Goal: Find specific page/section: Find specific page/section

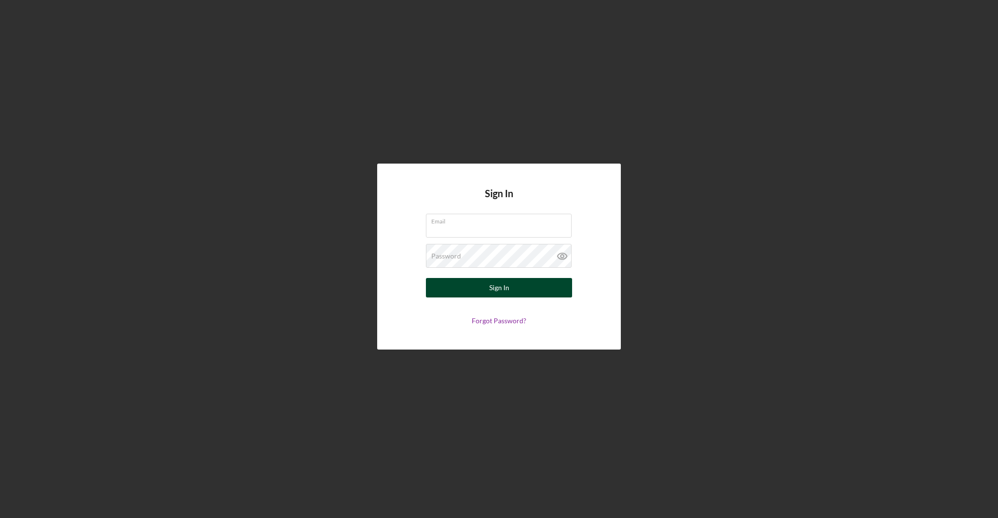
type input "[EMAIL_ADDRESS][DOMAIN_NAME]"
click at [485, 284] on button "Sign In" at bounding box center [499, 287] width 146 height 19
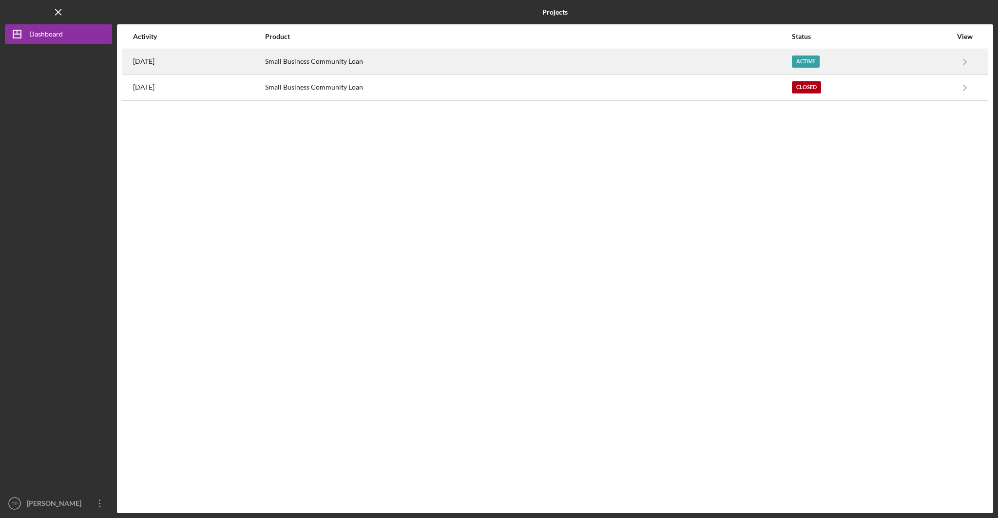
click at [805, 58] on div "Active" at bounding box center [806, 62] width 28 height 12
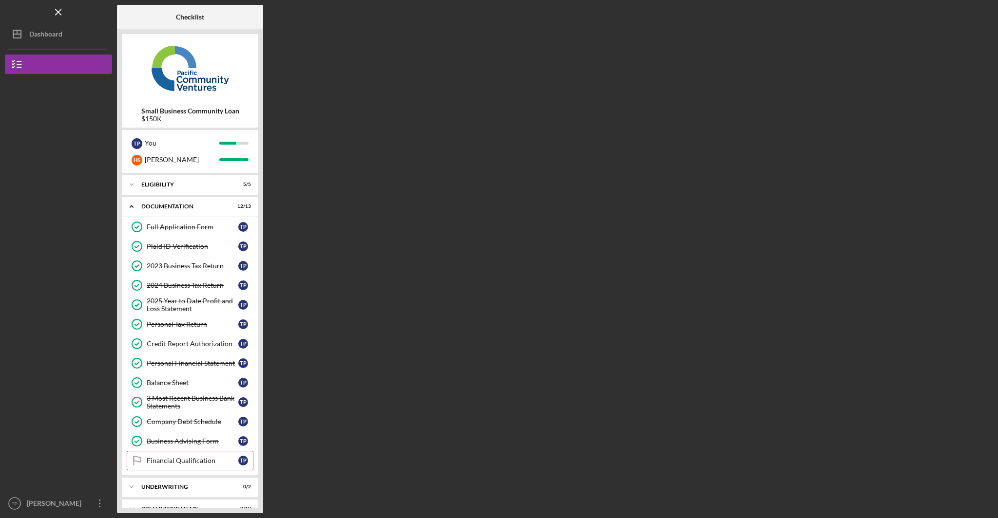
click at [163, 457] on div "Financial Qualification" at bounding box center [193, 461] width 92 height 8
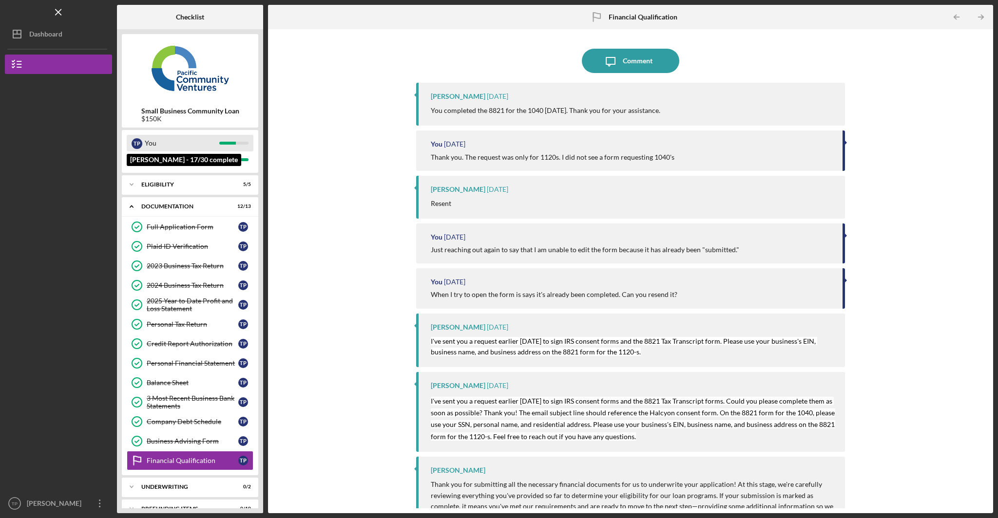
click at [149, 143] on div "You" at bounding box center [182, 143] width 75 height 17
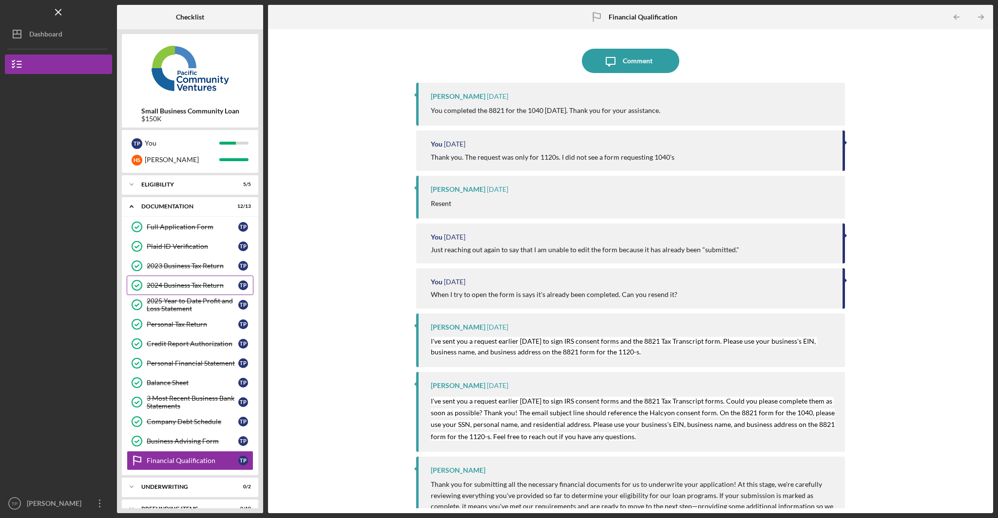
scroll to position [16, 0]
